Goal: Transaction & Acquisition: Download file/media

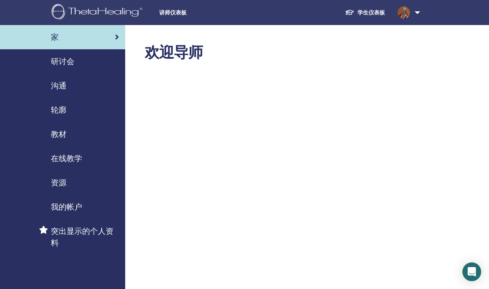
click at [66, 39] on div "家" at bounding box center [62, 37] width 113 height 12
click at [66, 61] on span "研讨会" at bounding box center [62, 61] width 23 height 12
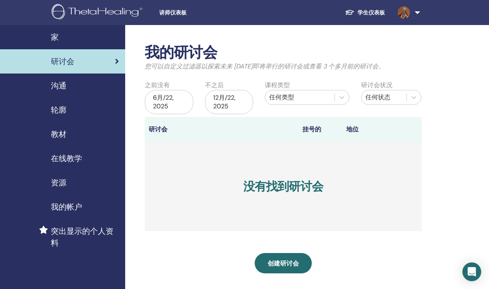
click at [371, 12] on link "学生仪表板" at bounding box center [364, 12] width 52 height 14
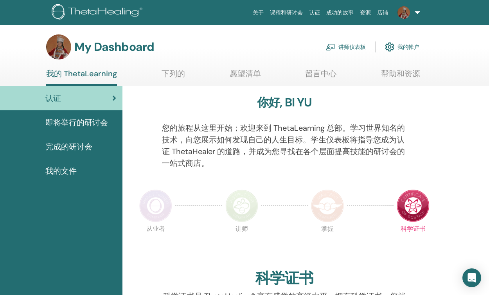
click at [327, 208] on img at bounding box center [327, 205] width 33 height 33
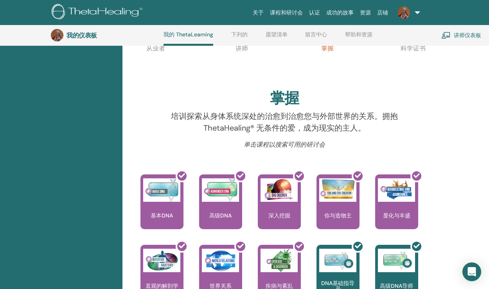
scroll to position [154, 0]
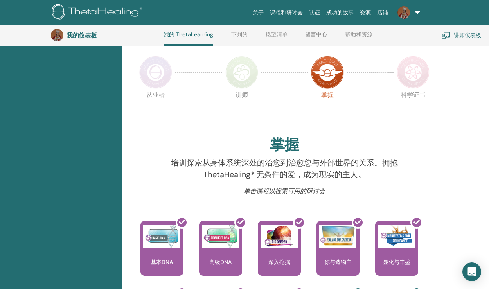
click at [413, 75] on img at bounding box center [412, 72] width 33 height 33
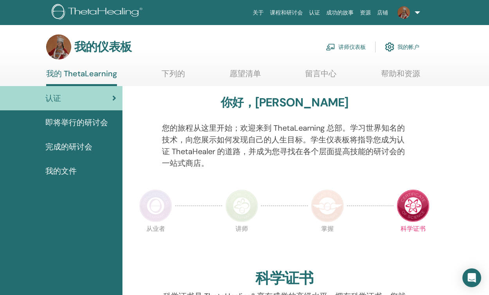
click at [57, 146] on span "完成的研讨会" at bounding box center [68, 147] width 47 height 12
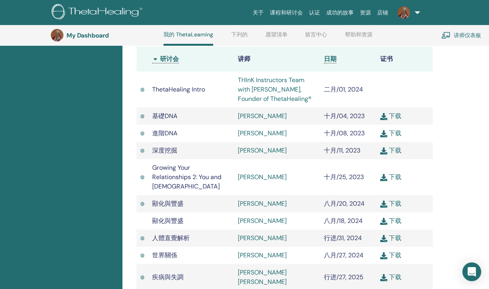
scroll to position [70, 0]
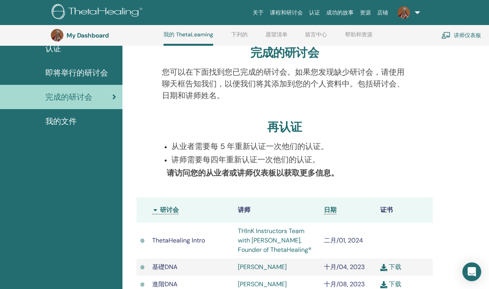
click at [52, 121] on span "我的文件" at bounding box center [60, 121] width 31 height 12
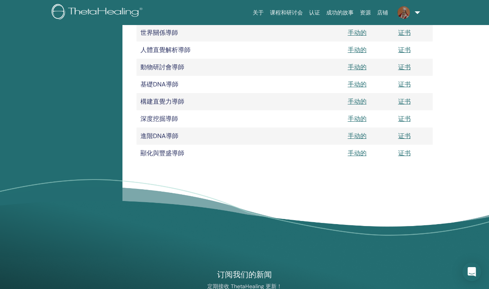
scroll to position [543, 0]
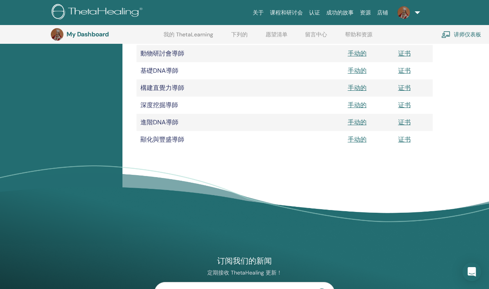
click at [159, 139] on td "顯化與豐盛導師" at bounding box center [239, 139] width 207 height 17
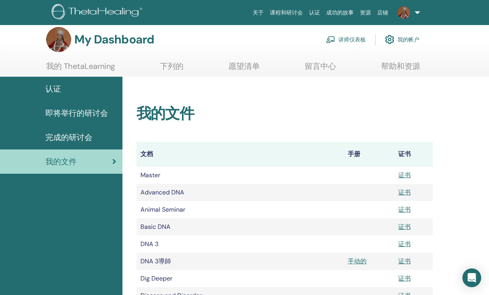
scroll to position [0, 0]
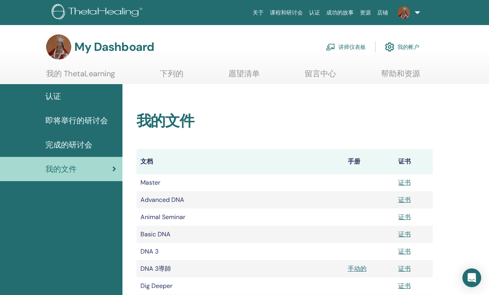
click at [155, 200] on td "Advanced DNA" at bounding box center [239, 199] width 207 height 17
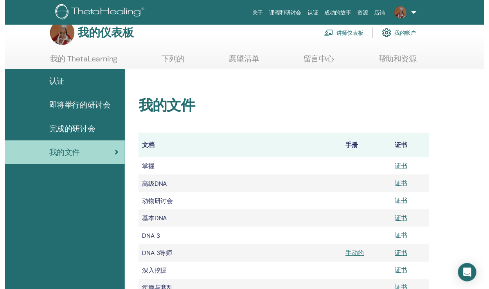
scroll to position [147, 0]
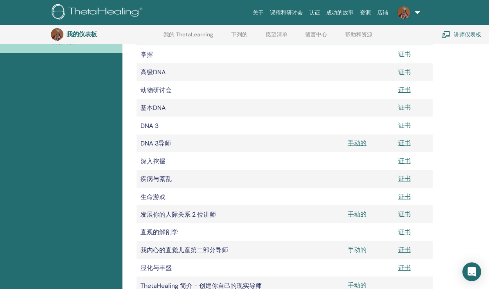
click at [355, 250] on font "手动的" at bounding box center [356, 249] width 19 height 8
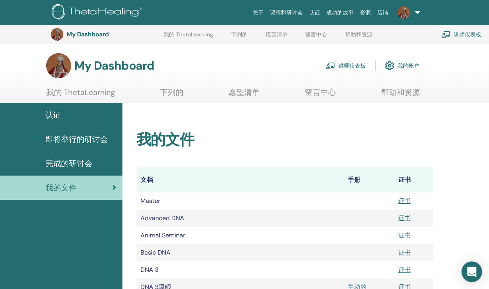
scroll to position [147, 0]
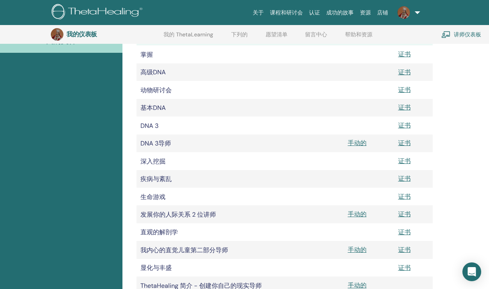
click at [158, 180] on font "疾病与紊乱" at bounding box center [155, 179] width 31 height 8
click at [381, 183] on td at bounding box center [369, 179] width 50 height 18
click at [404, 180] on font "证书" at bounding box center [404, 178] width 13 height 8
click at [159, 178] on font "疾病与紊乱" at bounding box center [155, 179] width 31 height 8
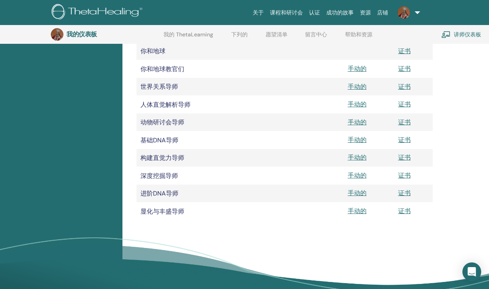
scroll to position [486, 0]
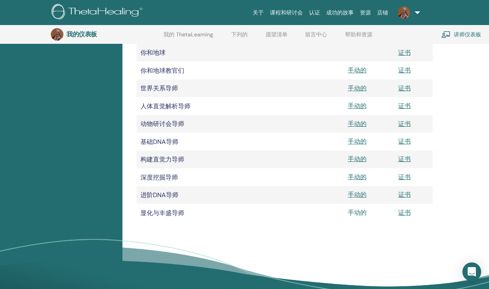
click at [356, 213] on font "手动的" at bounding box center [356, 212] width 19 height 8
